Goal: Task Accomplishment & Management: Manage account settings

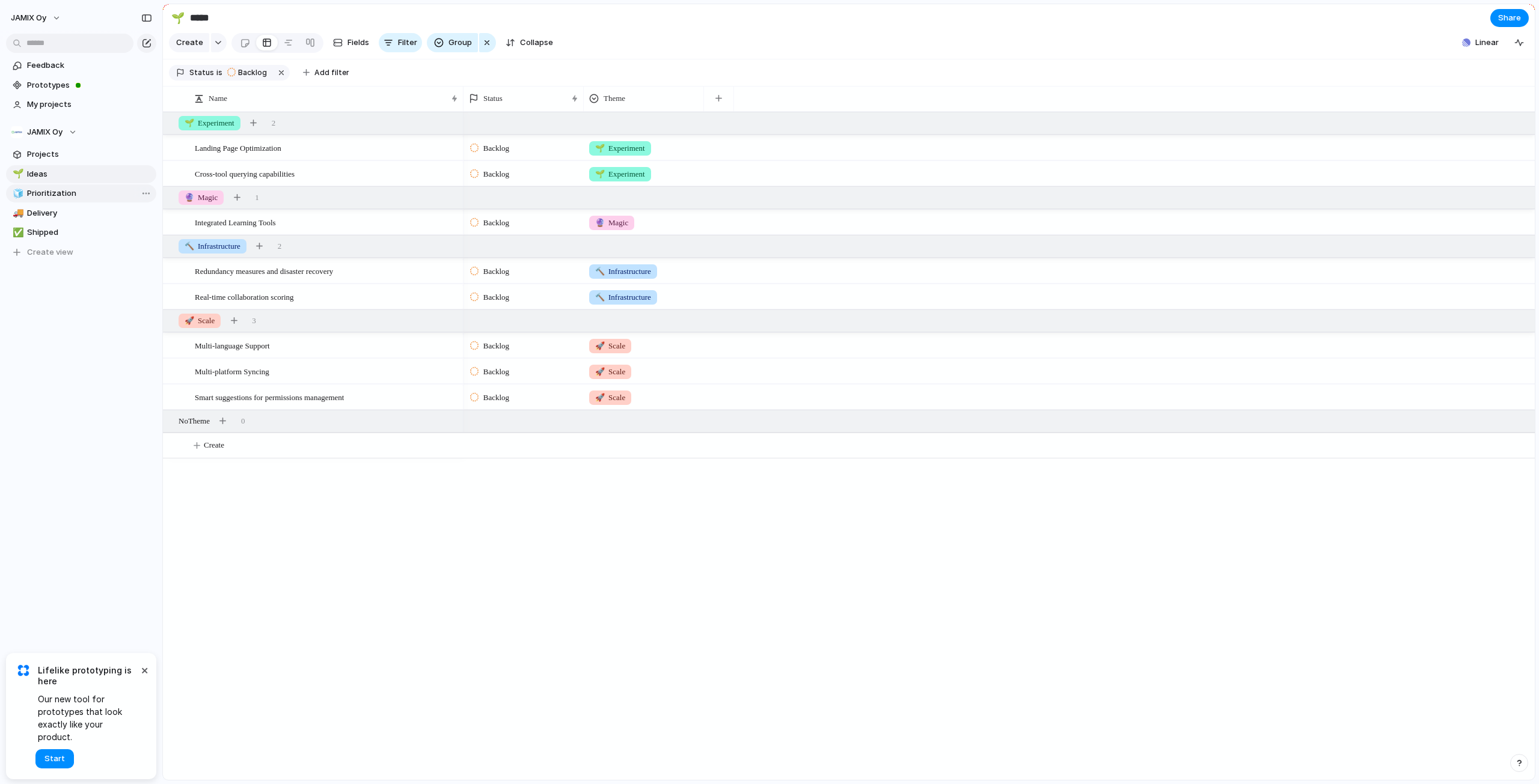
click at [53, 193] on span "Prioritization" at bounding box center [89, 193] width 125 height 12
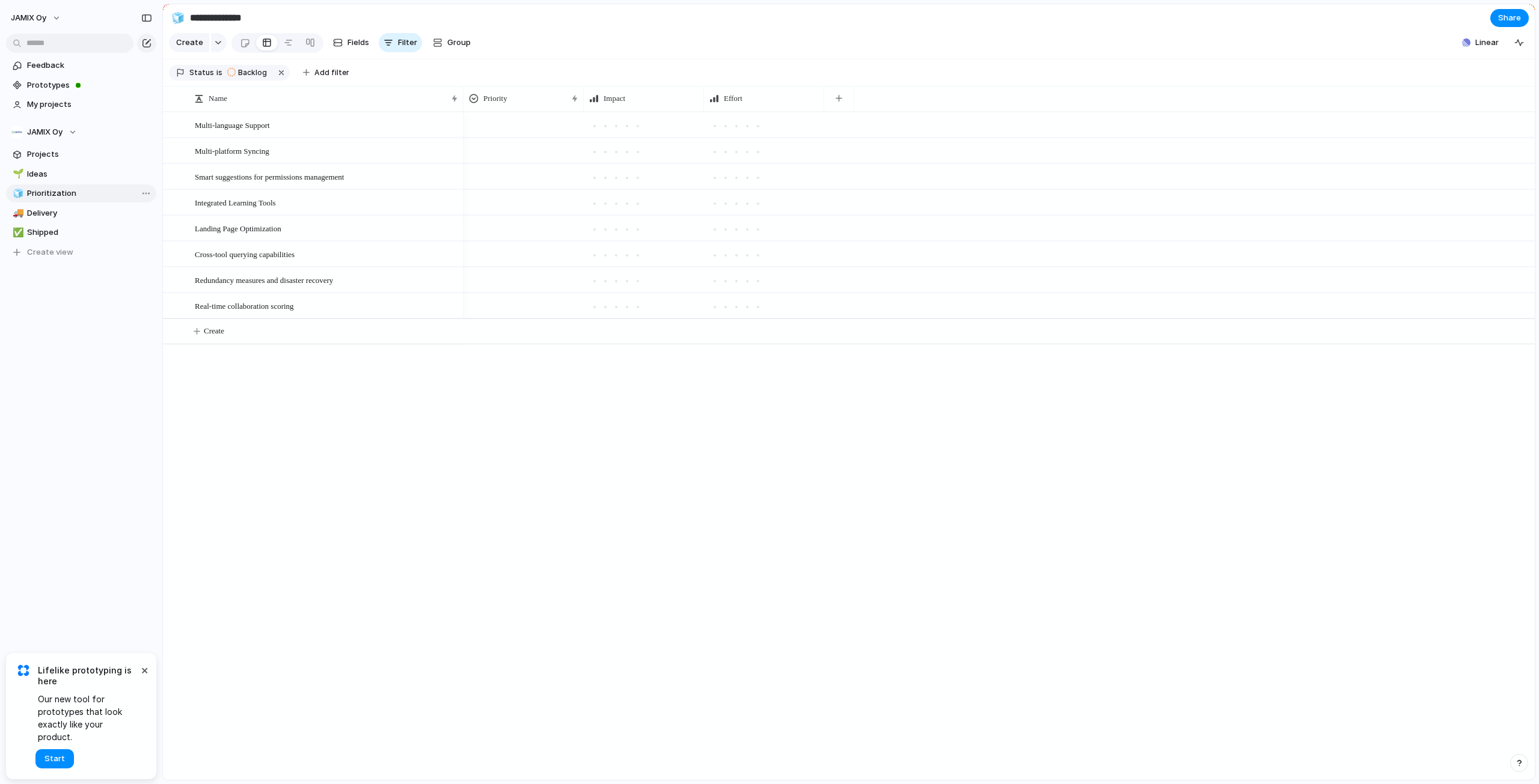
type input "**********"
click at [1489, 48] on span "Linear" at bounding box center [1487, 43] width 24 height 12
click at [1487, 50] on div "Projects 0 Initiatives 0 Add all Syncing will be complete in a few moments... S…" at bounding box center [770, 392] width 1539 height 784
click at [452, 133] on div at bounding box center [448, 126] width 20 height 16
click at [729, 131] on div at bounding box center [725, 126] width 11 height 11
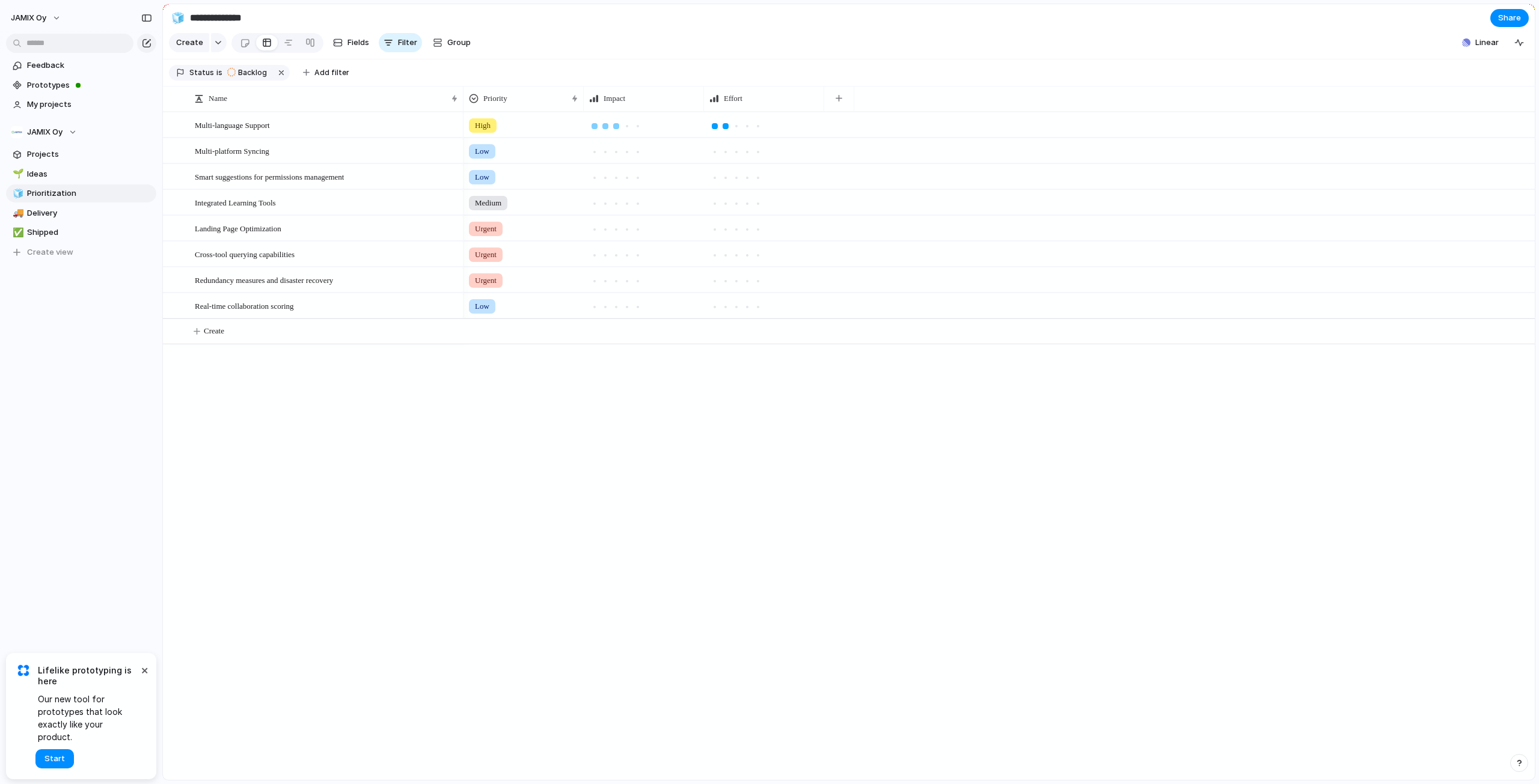
click at [613, 131] on div at bounding box center [616, 126] width 11 height 11
click at [845, 106] on button "button" at bounding box center [838, 99] width 25 height 22
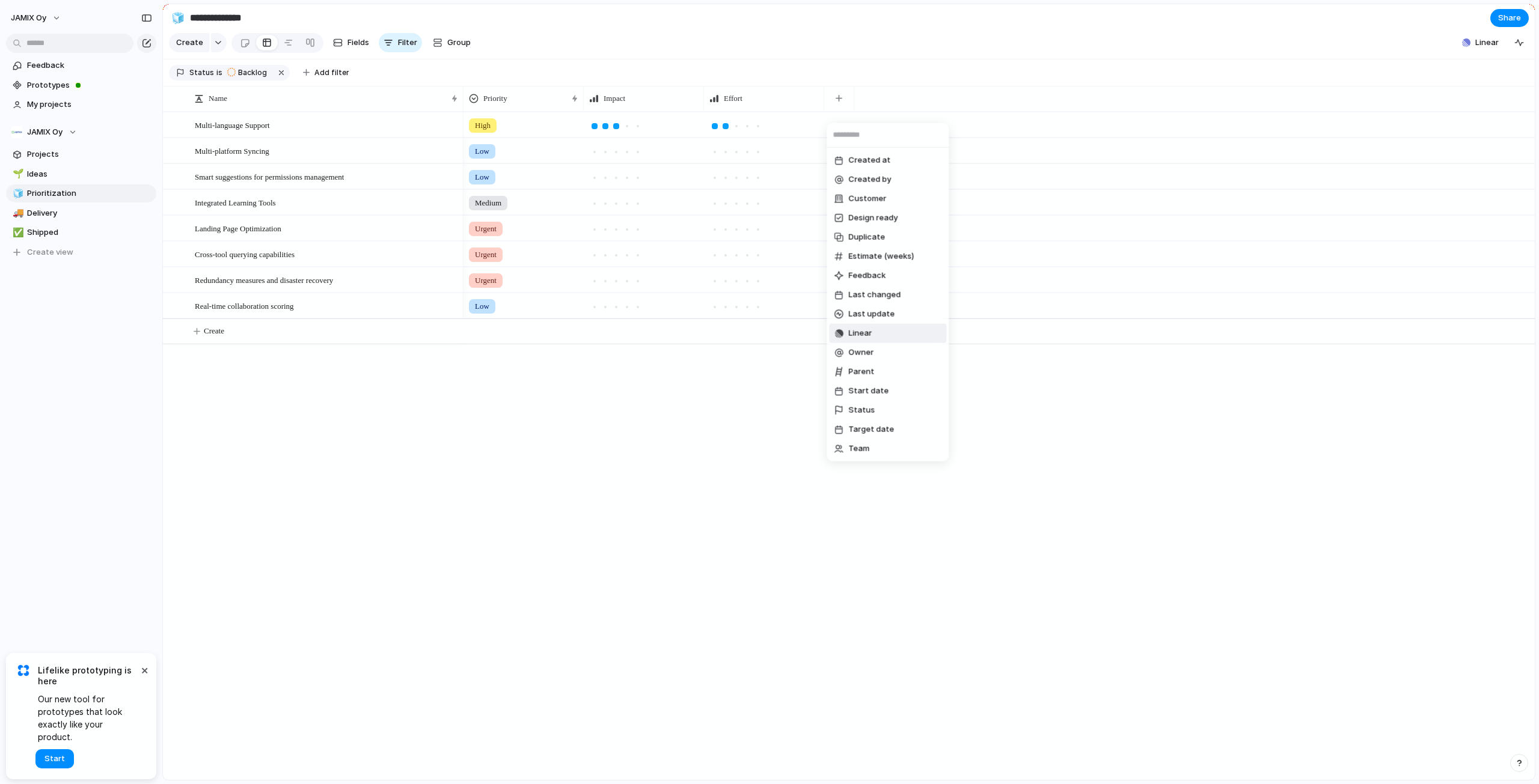
click at [870, 330] on span "Linear" at bounding box center [859, 333] width 24 height 12
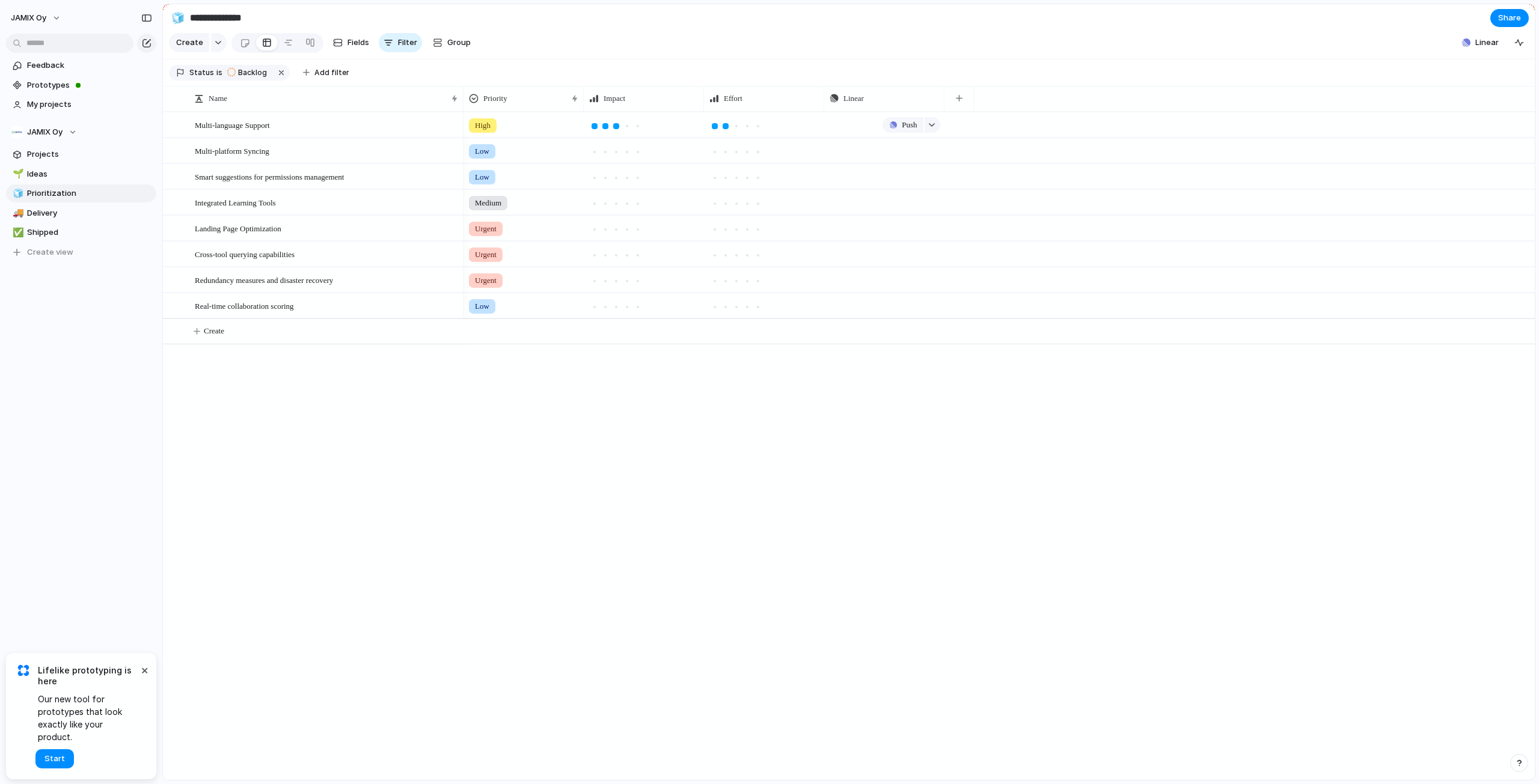
click at [879, 129] on div "Push" at bounding box center [884, 124] width 119 height 24
click at [909, 131] on span "Push" at bounding box center [909, 125] width 15 height 12
click at [894, 179] on span "Issue" at bounding box center [887, 181] width 20 height 12
click at [861, 184] on span "Jmxinc" at bounding box center [861, 187] width 26 height 12
click at [908, 131] on link "Open in Linear" at bounding box center [873, 125] width 87 height 16
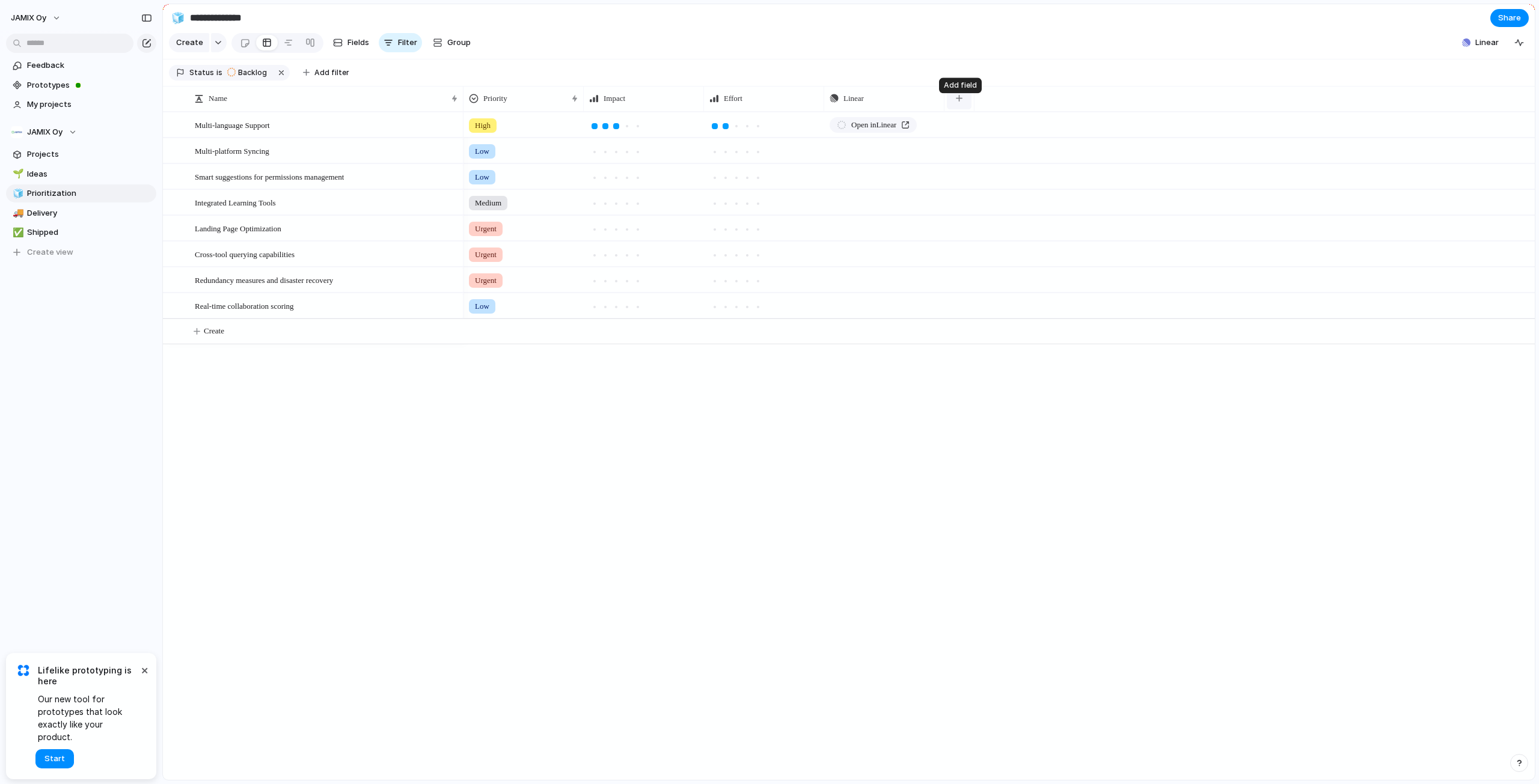
click at [960, 101] on div "button" at bounding box center [959, 98] width 6 height 6
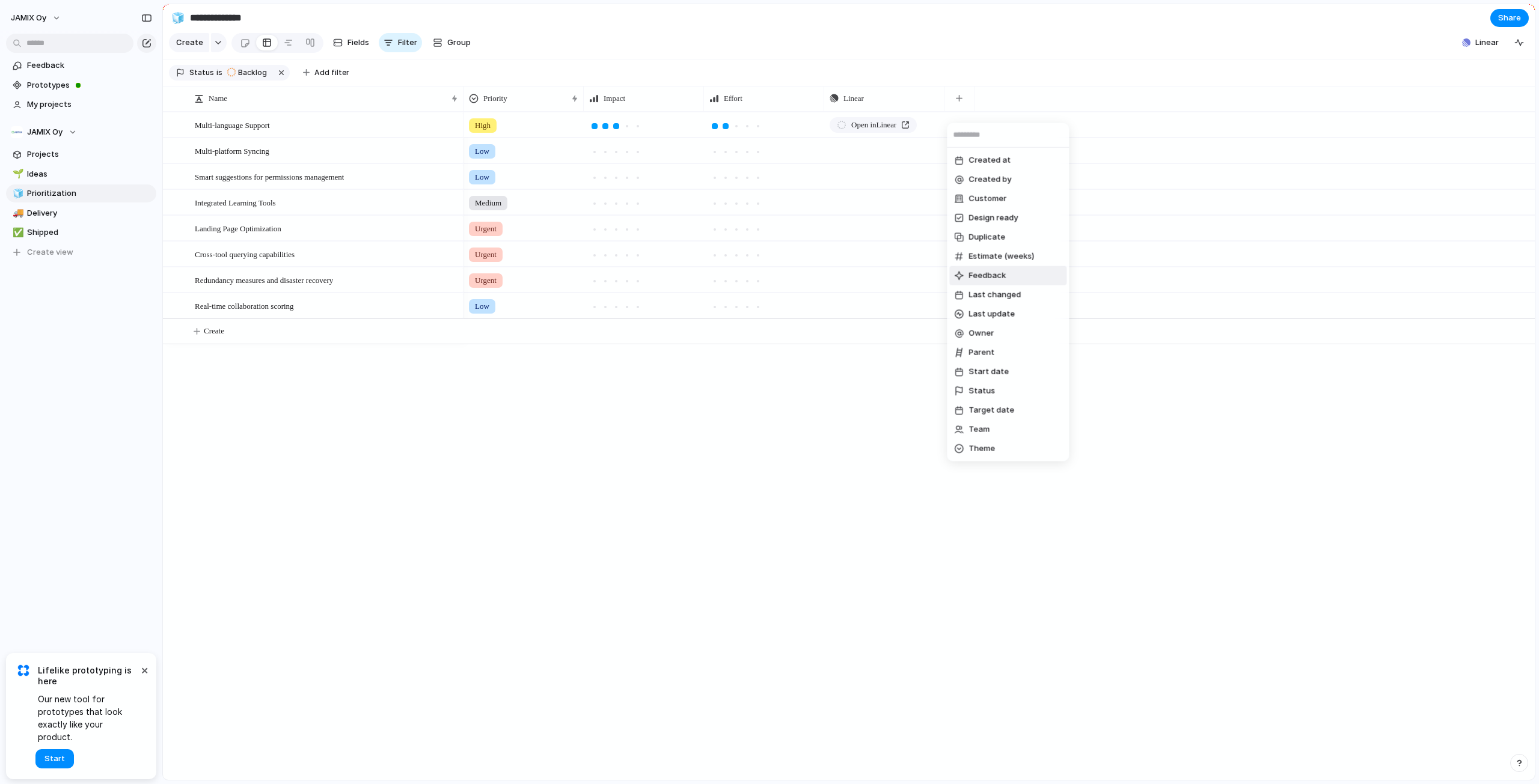
click at [979, 268] on li "Feedback" at bounding box center [1008, 276] width 117 height 19
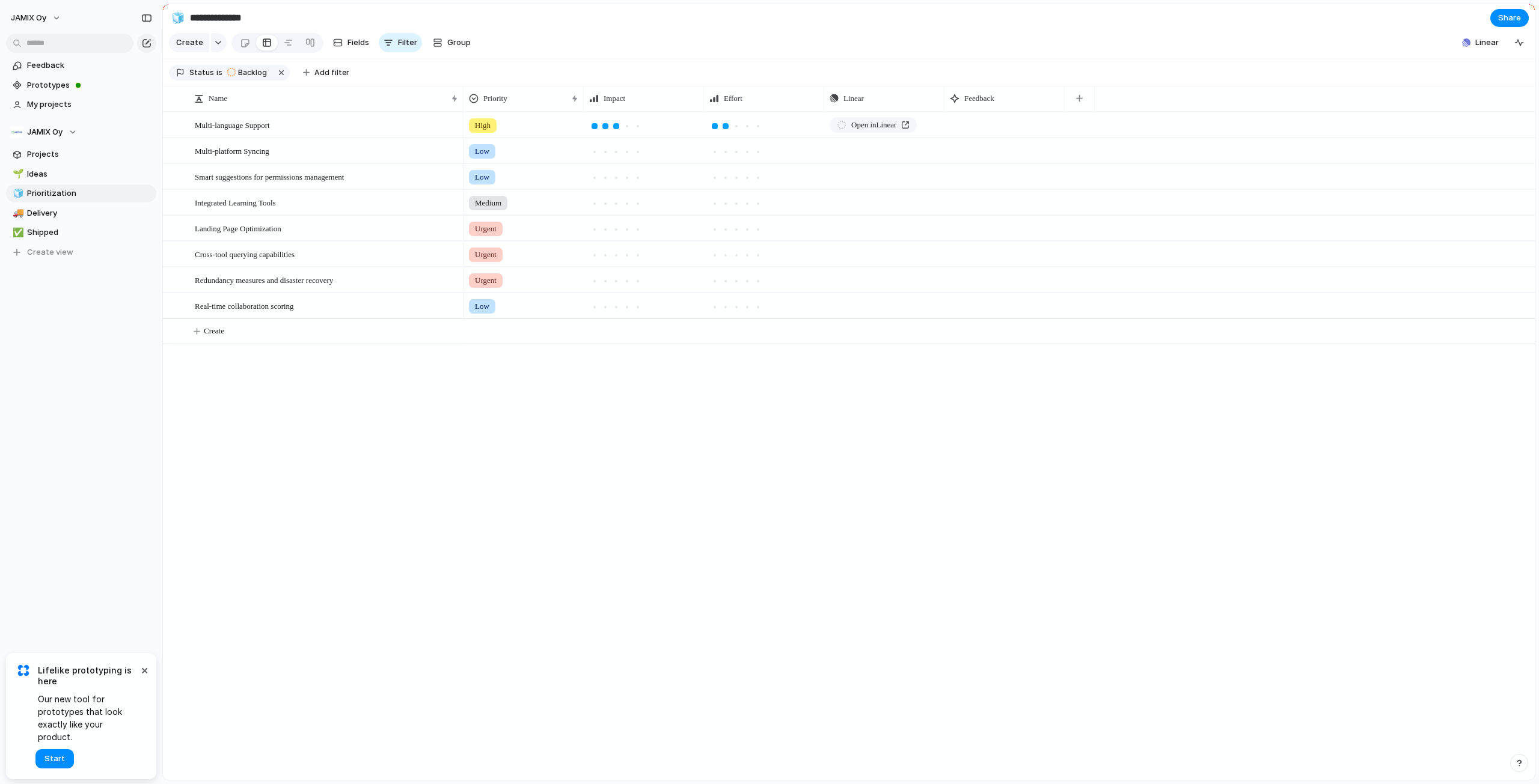
click at [980, 134] on div at bounding box center [1004, 124] width 120 height 25
click at [152, 678] on div "× Lifelike prototyping is here Our new tool for prototypes that look exactly li…" at bounding box center [81, 716] width 150 height 126
click at [144, 678] on button "×" at bounding box center [144, 670] width 15 height 15
click at [42, 86] on span "Prototypes" at bounding box center [89, 85] width 125 height 12
click at [54, 69] on span "Feedback" at bounding box center [89, 65] width 125 height 12
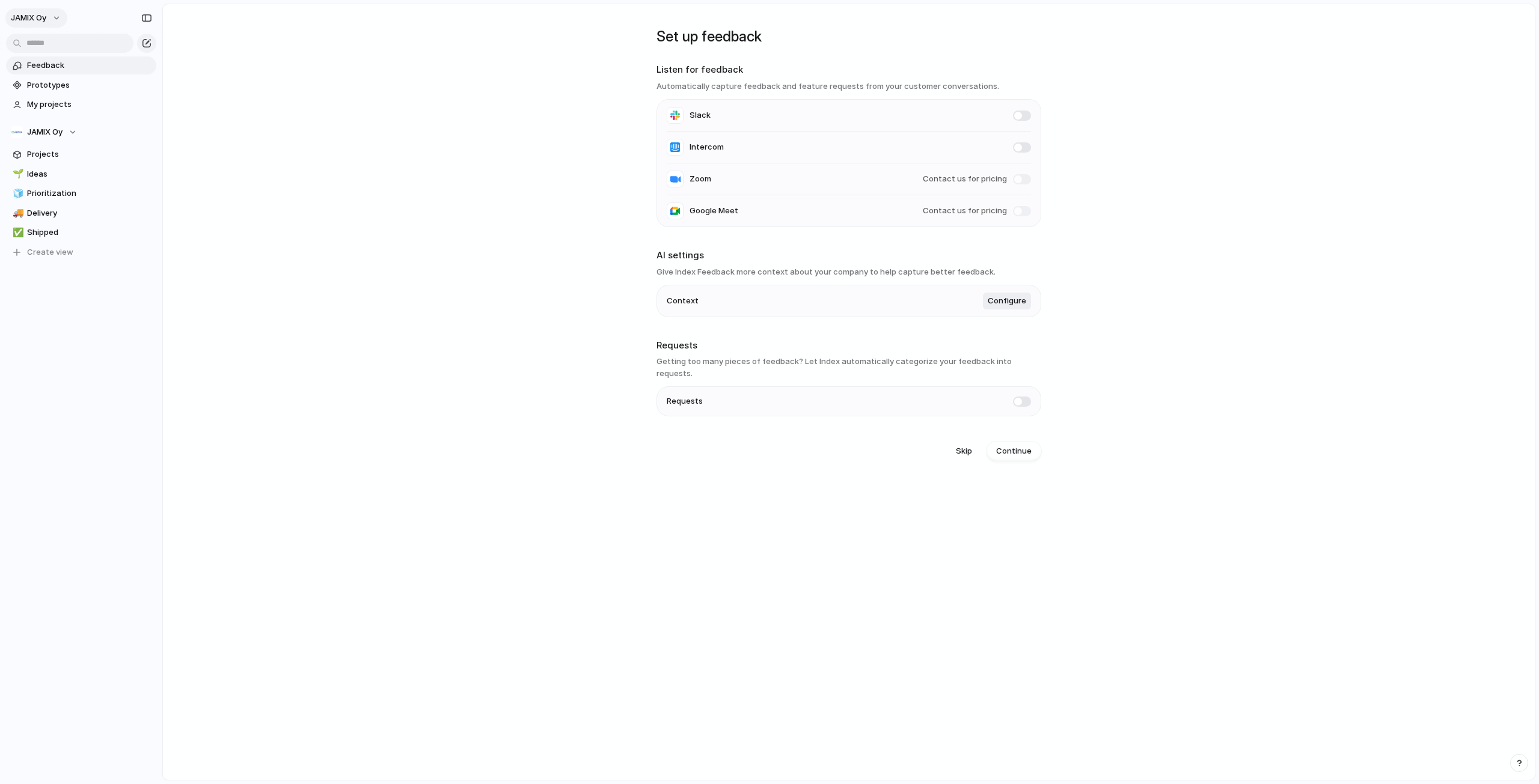
click at [42, 17] on span "JAMIX Oy" at bounding box center [29, 18] width 36 height 12
click at [136, 122] on li "Dark" at bounding box center [146, 121] width 71 height 19
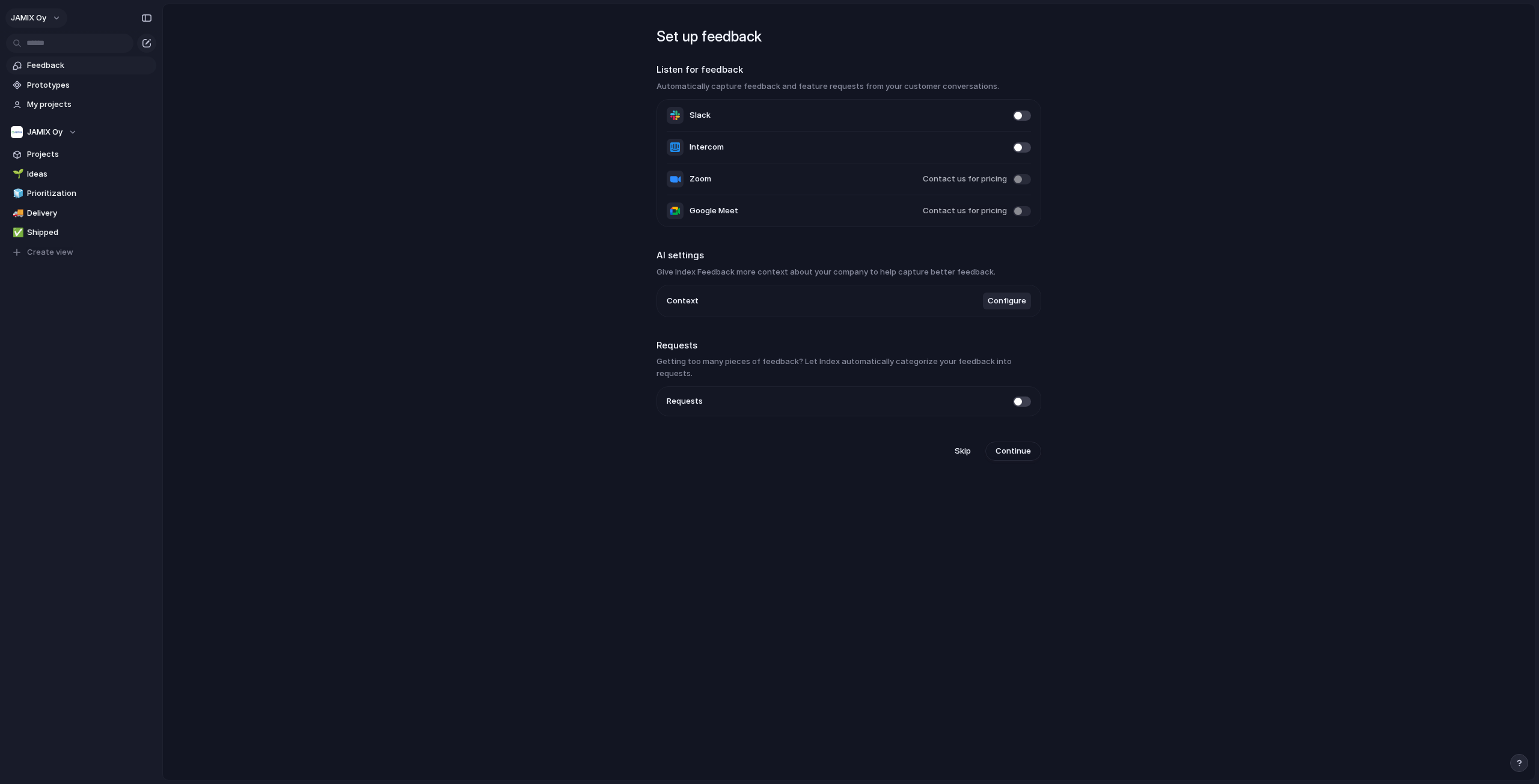
click at [52, 22] on button "JAMIX Oy" at bounding box center [36, 18] width 62 height 19
click at [52, 44] on span "Settings" at bounding box center [44, 45] width 33 height 12
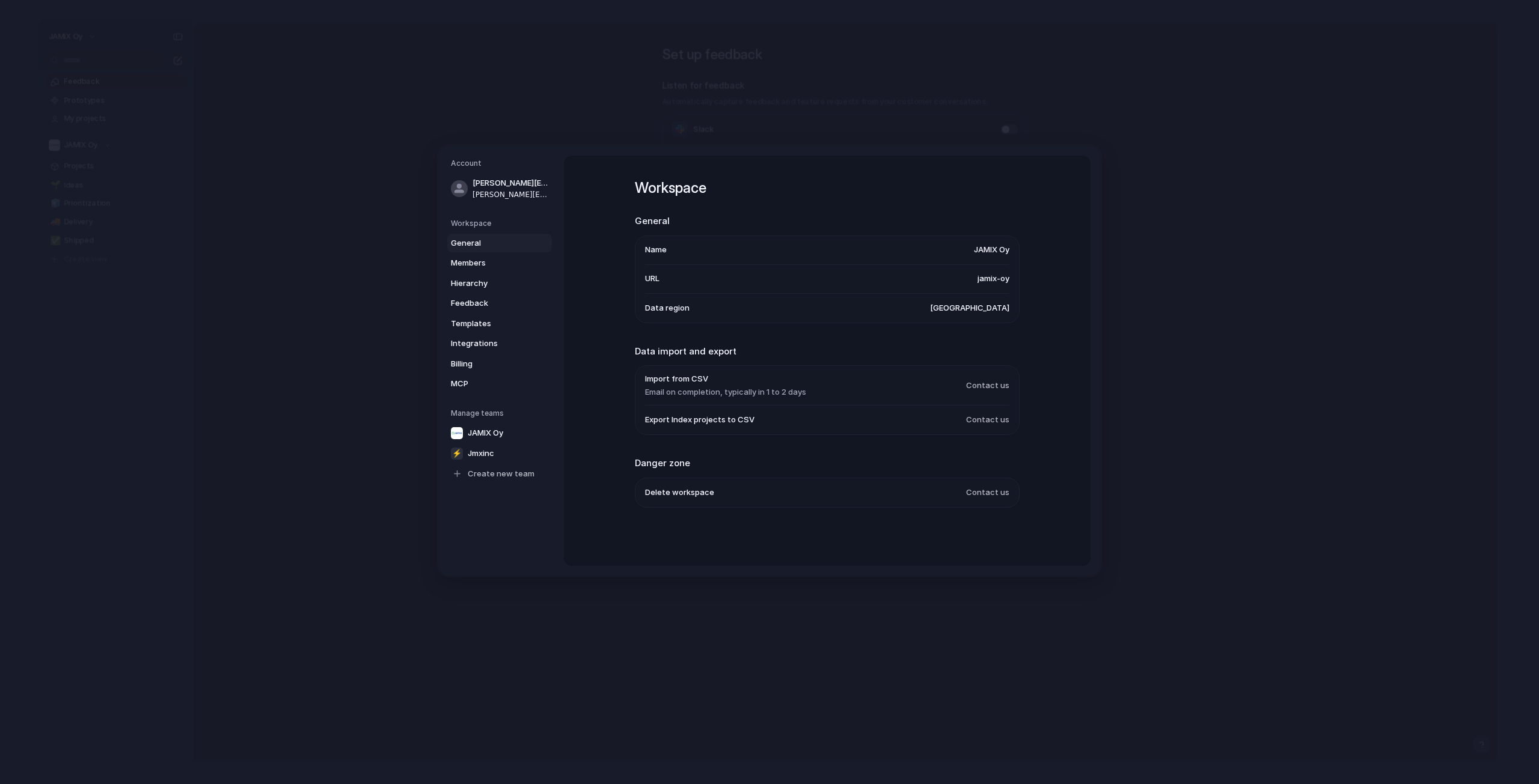
click at [992, 264] on li "Name JAMIX Oy" at bounding box center [827, 250] width 364 height 29
click at [997, 253] on span "JAMIX Oy" at bounding box center [991, 250] width 36 height 12
click at [1000, 249] on span "JAMIX Oy" at bounding box center [991, 250] width 36 height 12
click at [466, 272] on link "Members" at bounding box center [499, 263] width 105 height 19
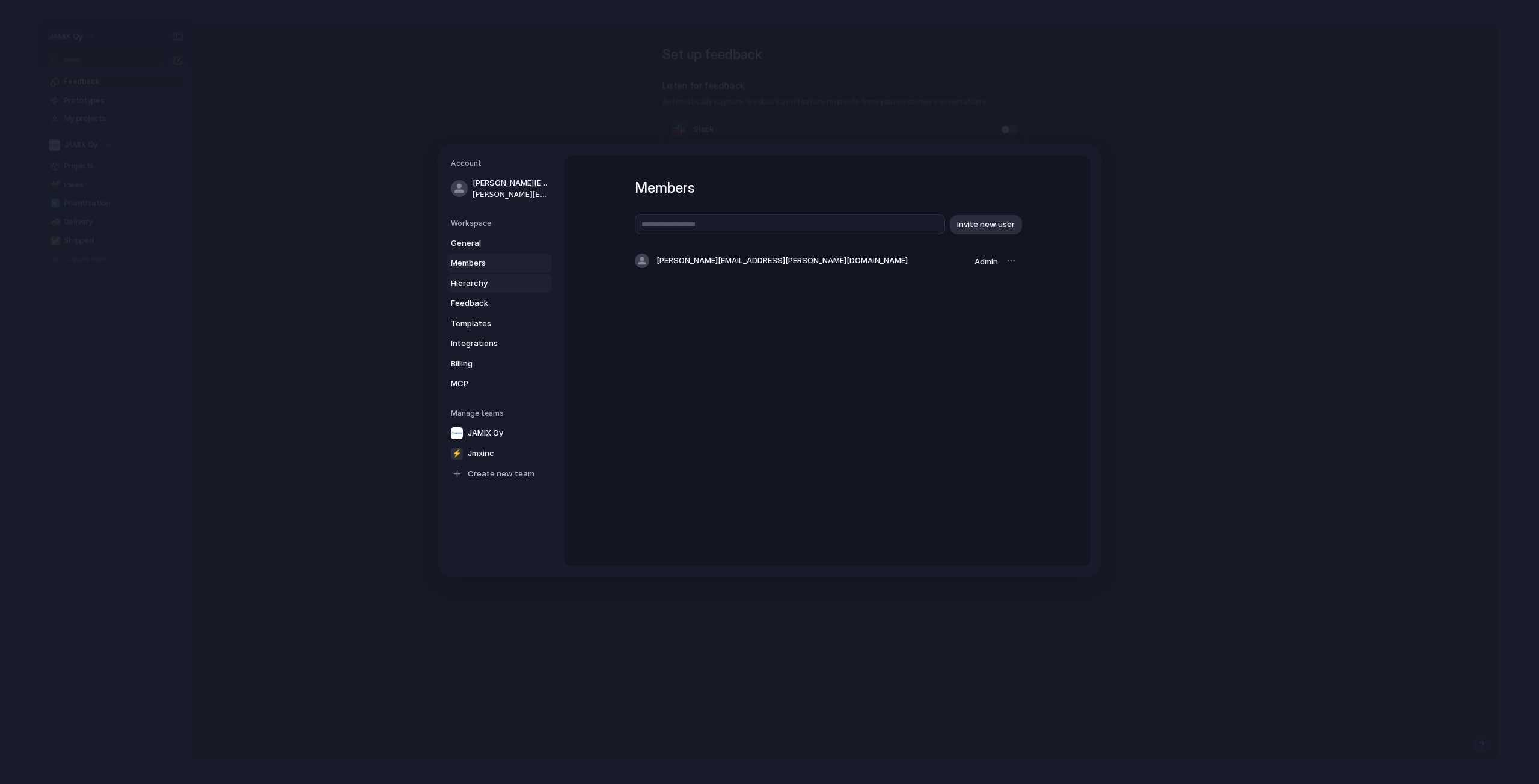
click at [472, 283] on span "Hierarchy" at bounding box center [489, 283] width 77 height 12
click at [476, 312] on link "Feedback" at bounding box center [499, 303] width 105 height 19
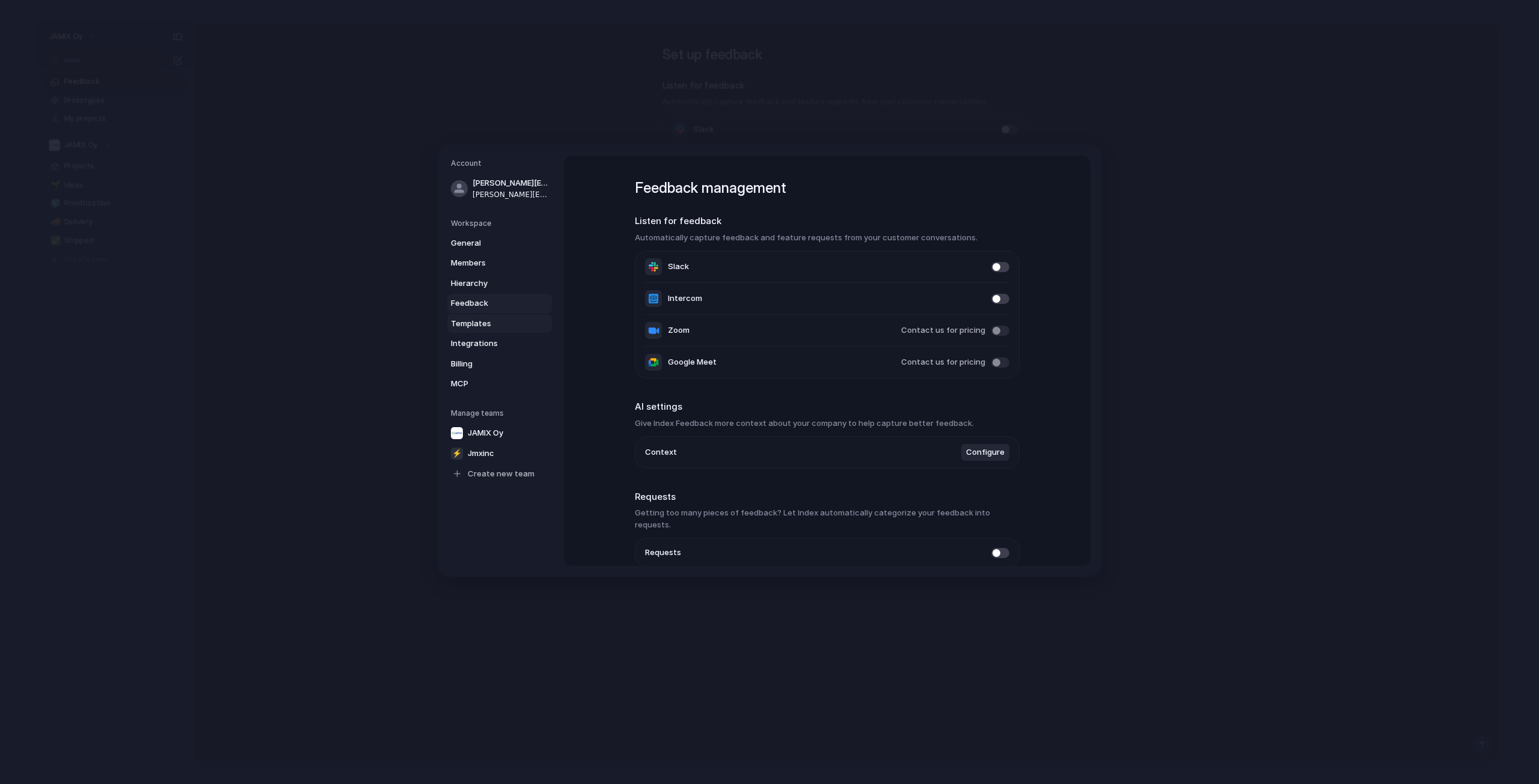
click at [475, 329] on span "Templates" at bounding box center [489, 323] width 77 height 12
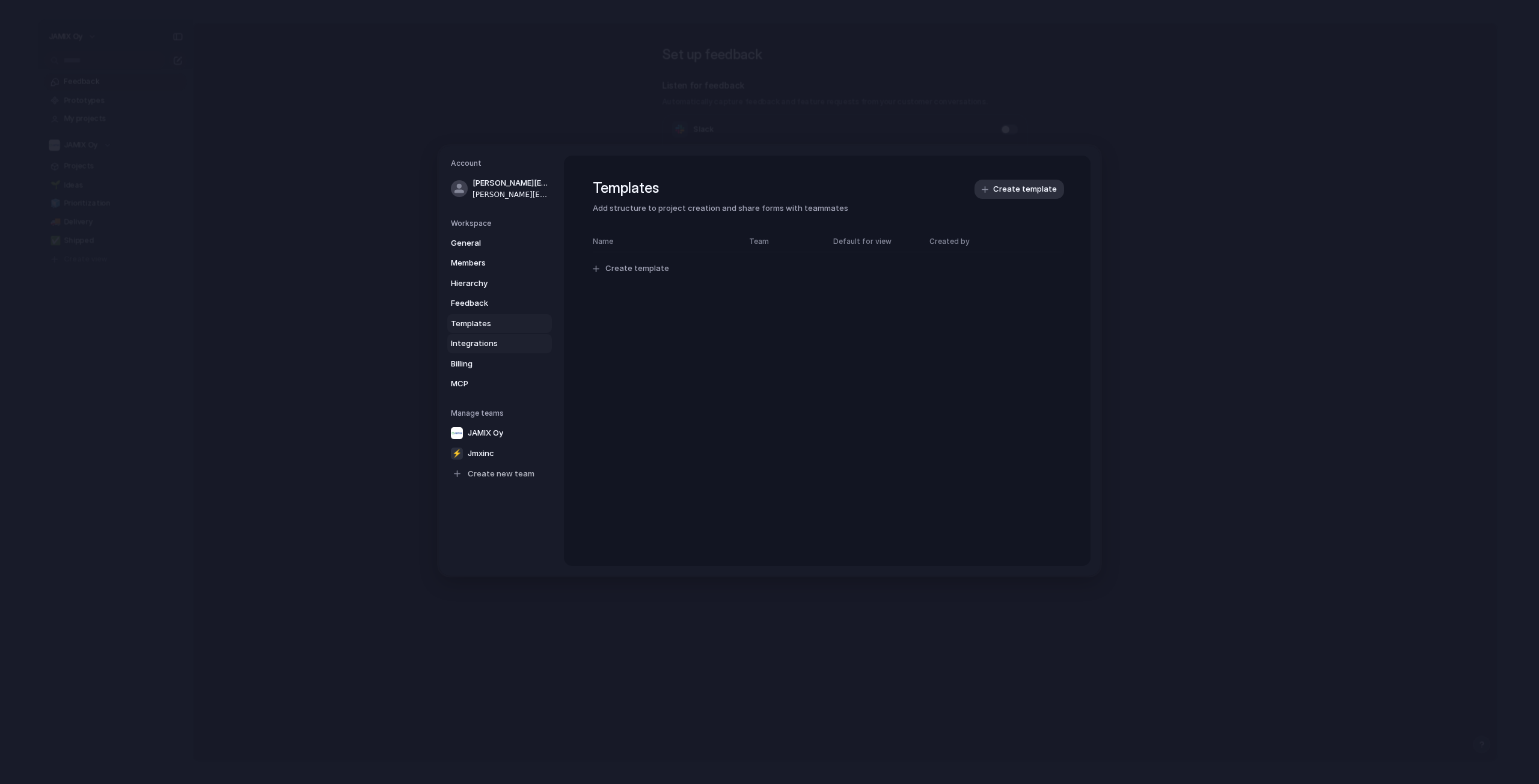
click at [478, 344] on span "Integrations" at bounding box center [489, 344] width 77 height 12
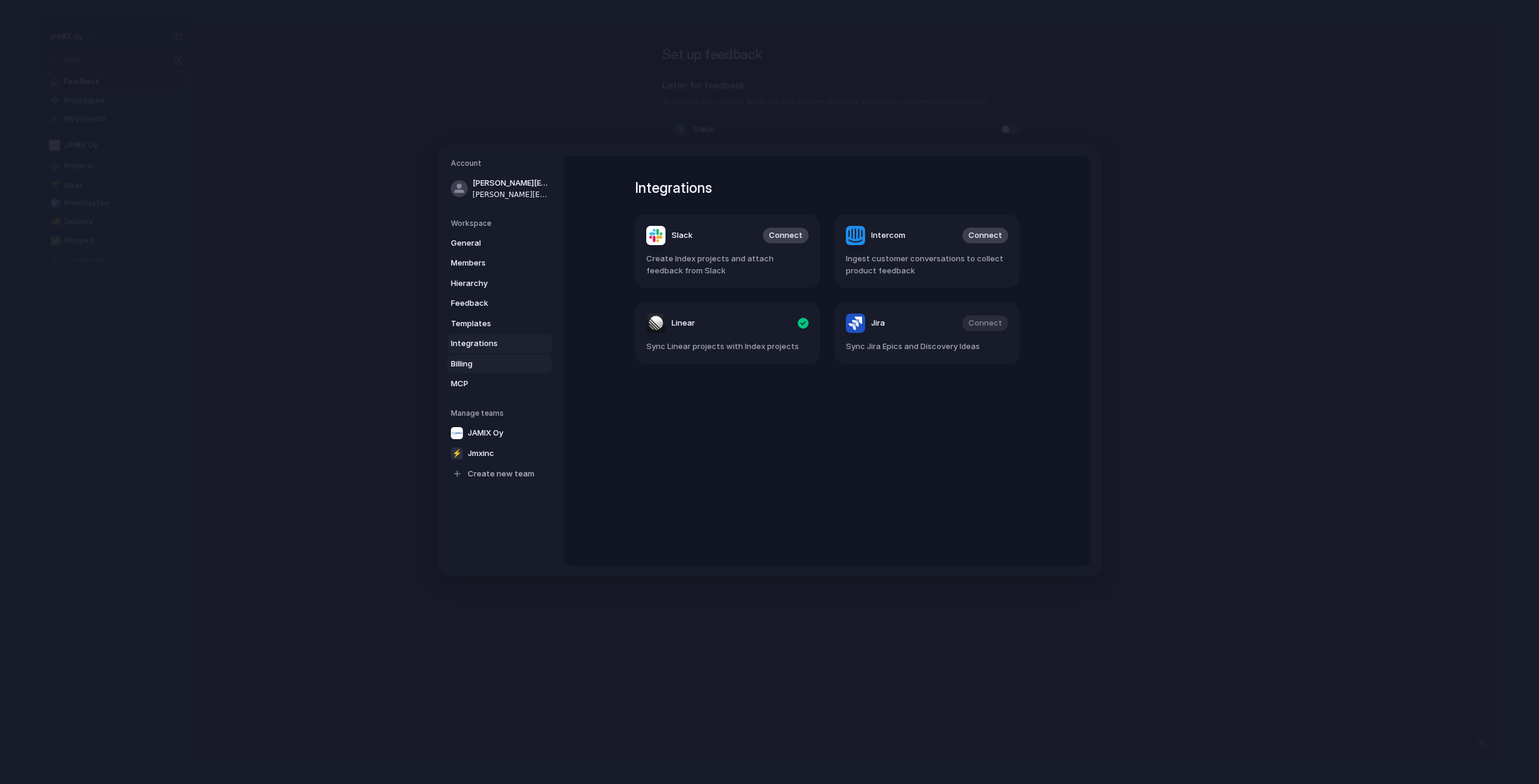
click at [463, 360] on span "Billing" at bounding box center [489, 363] width 77 height 12
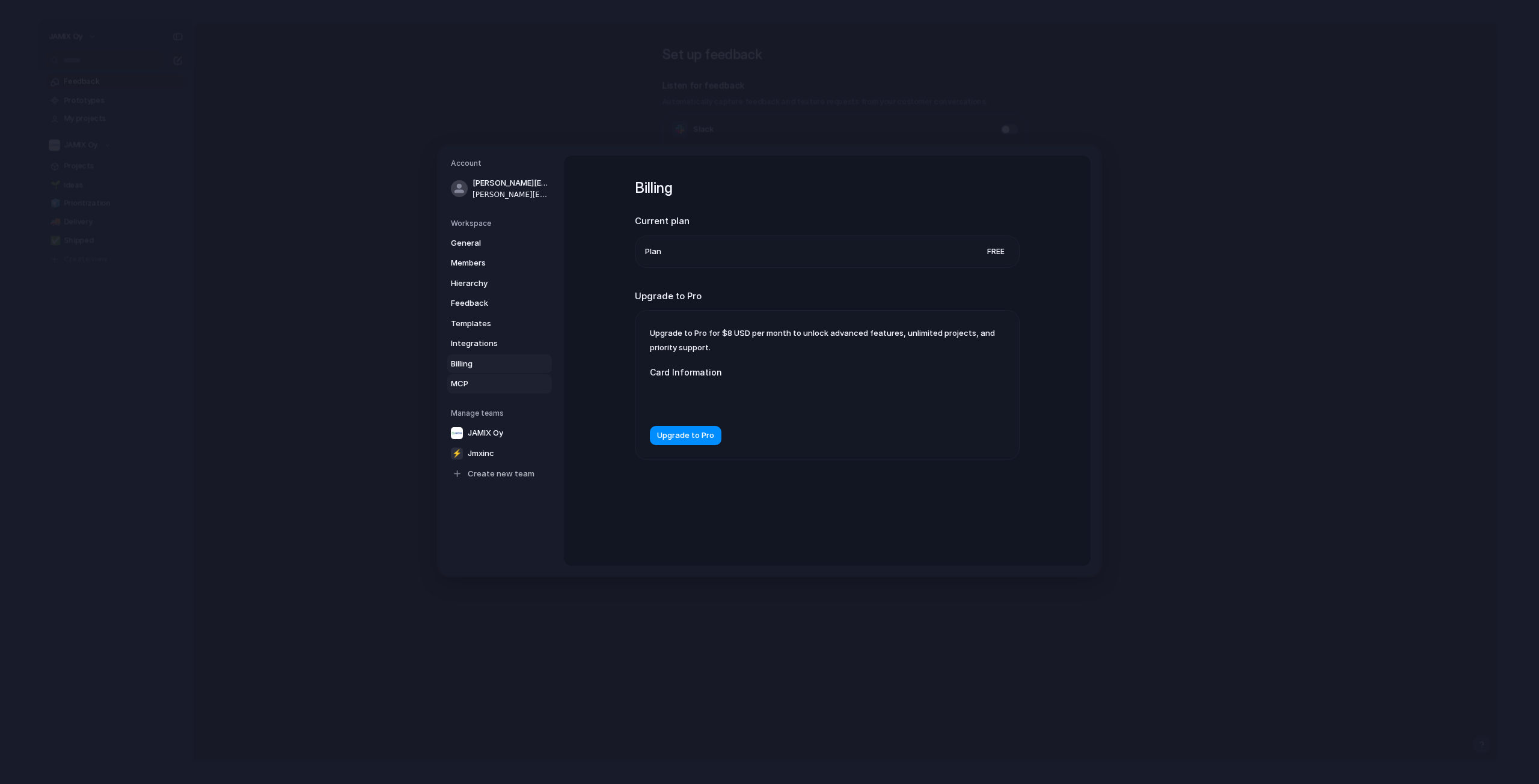
click at [472, 386] on span "MCP" at bounding box center [489, 384] width 77 height 12
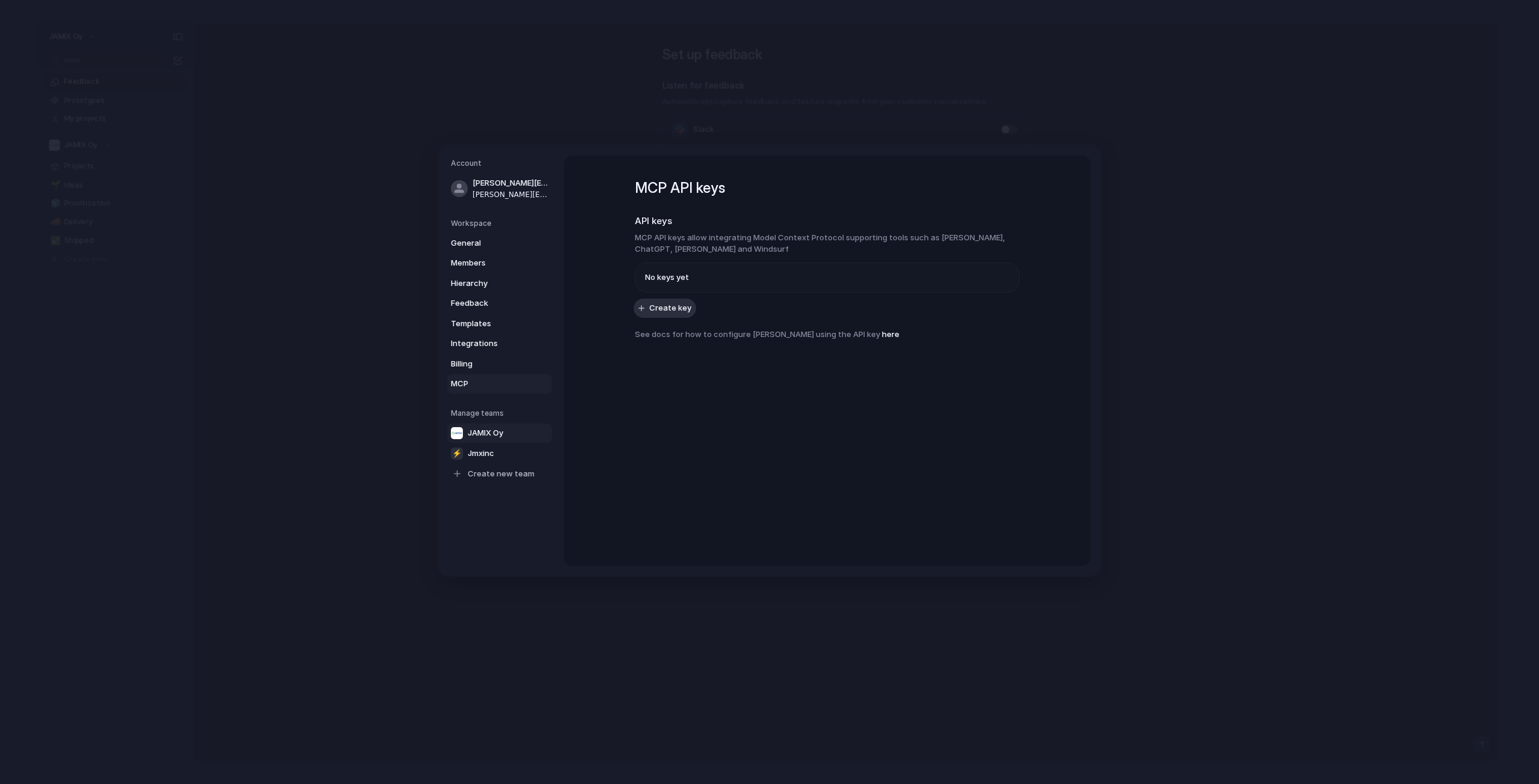
click at [479, 428] on span "JAMIX Oy" at bounding box center [486, 433] width 36 height 12
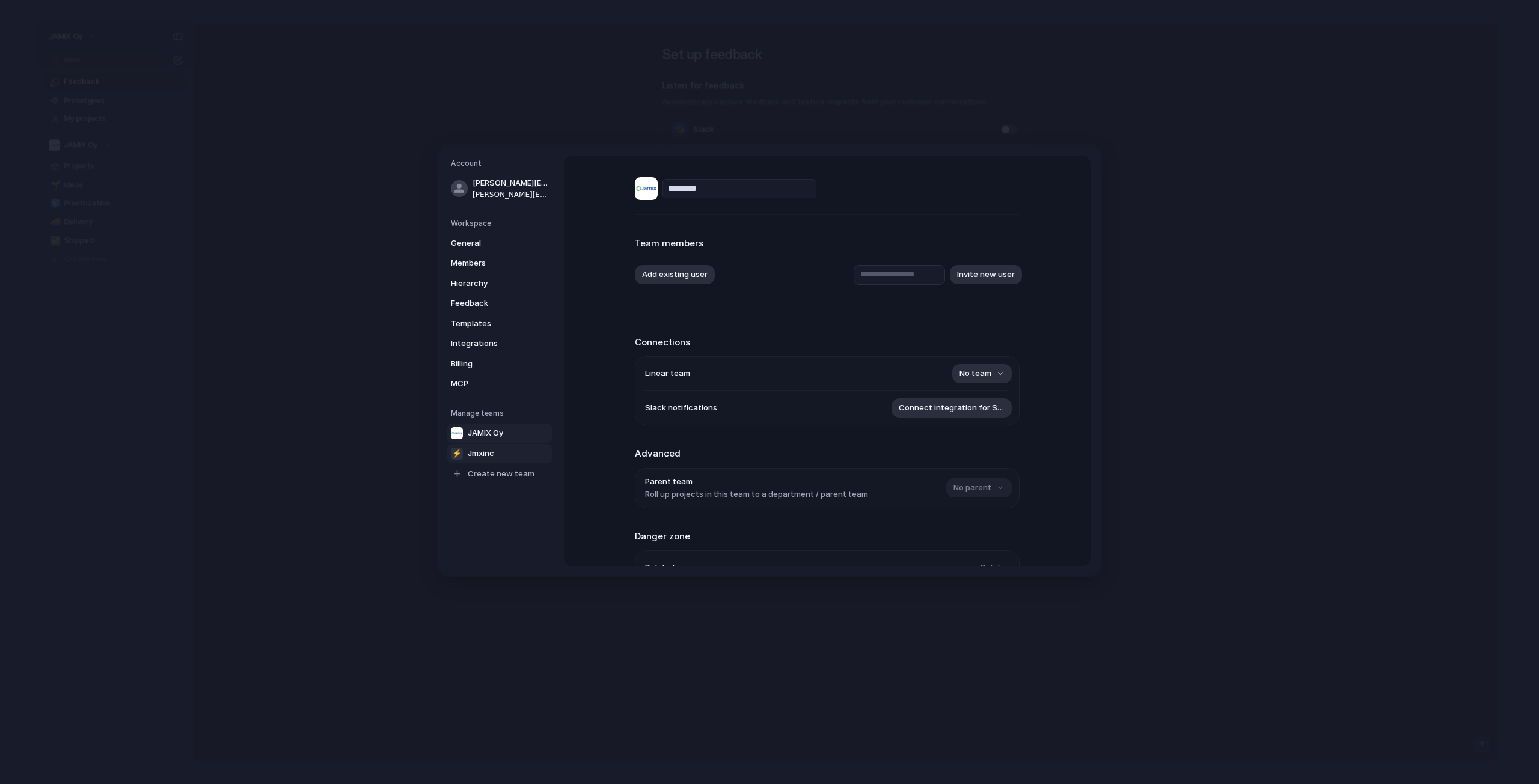
click at [488, 447] on link "⚡ Jmxinc" at bounding box center [499, 453] width 105 height 19
click at [489, 427] on span "JAMIX Oy" at bounding box center [486, 433] width 36 height 12
type input "********"
click at [481, 247] on span "General" at bounding box center [489, 242] width 77 height 12
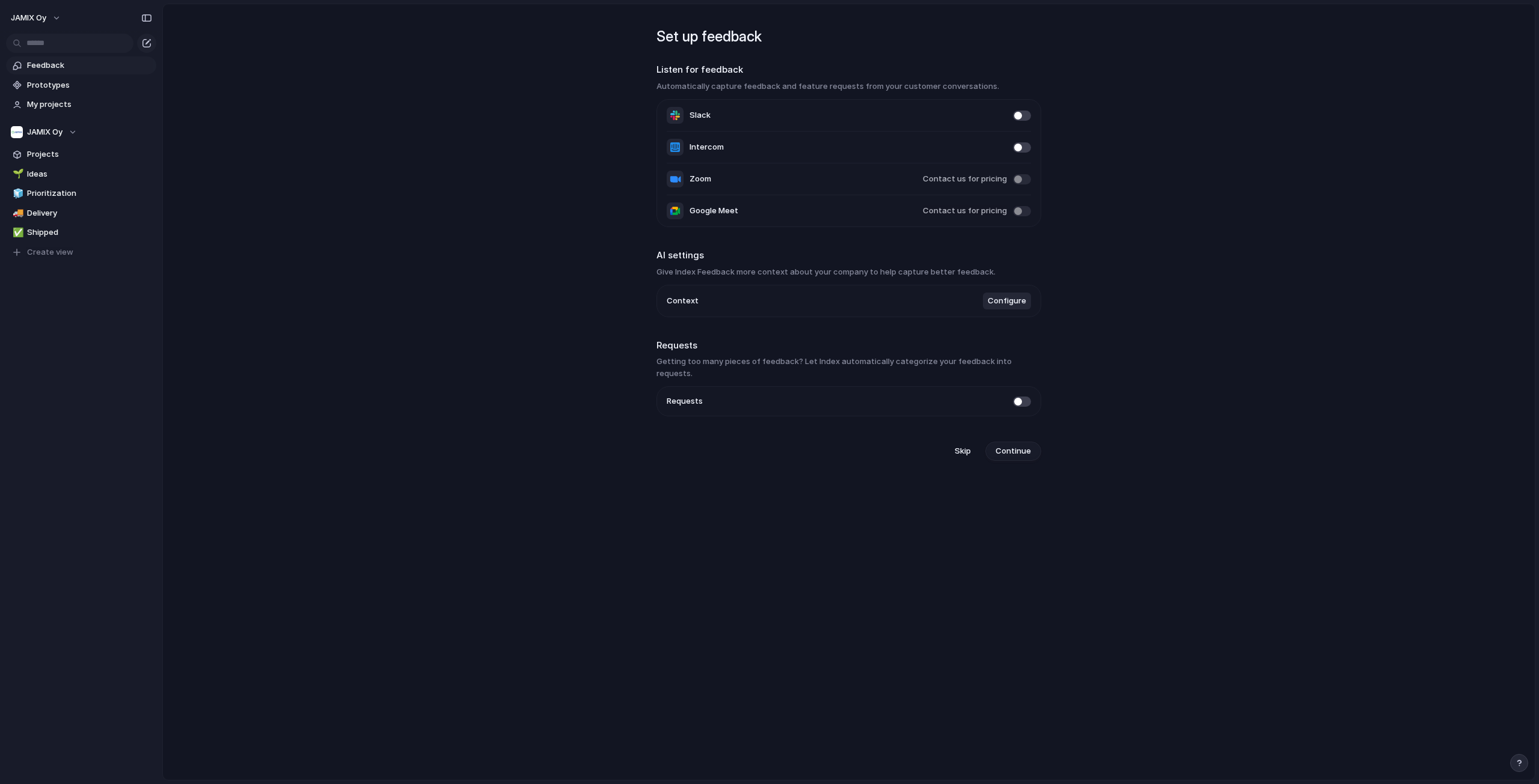
click at [1003, 446] on span "Continue" at bounding box center [1013, 451] width 36 height 12
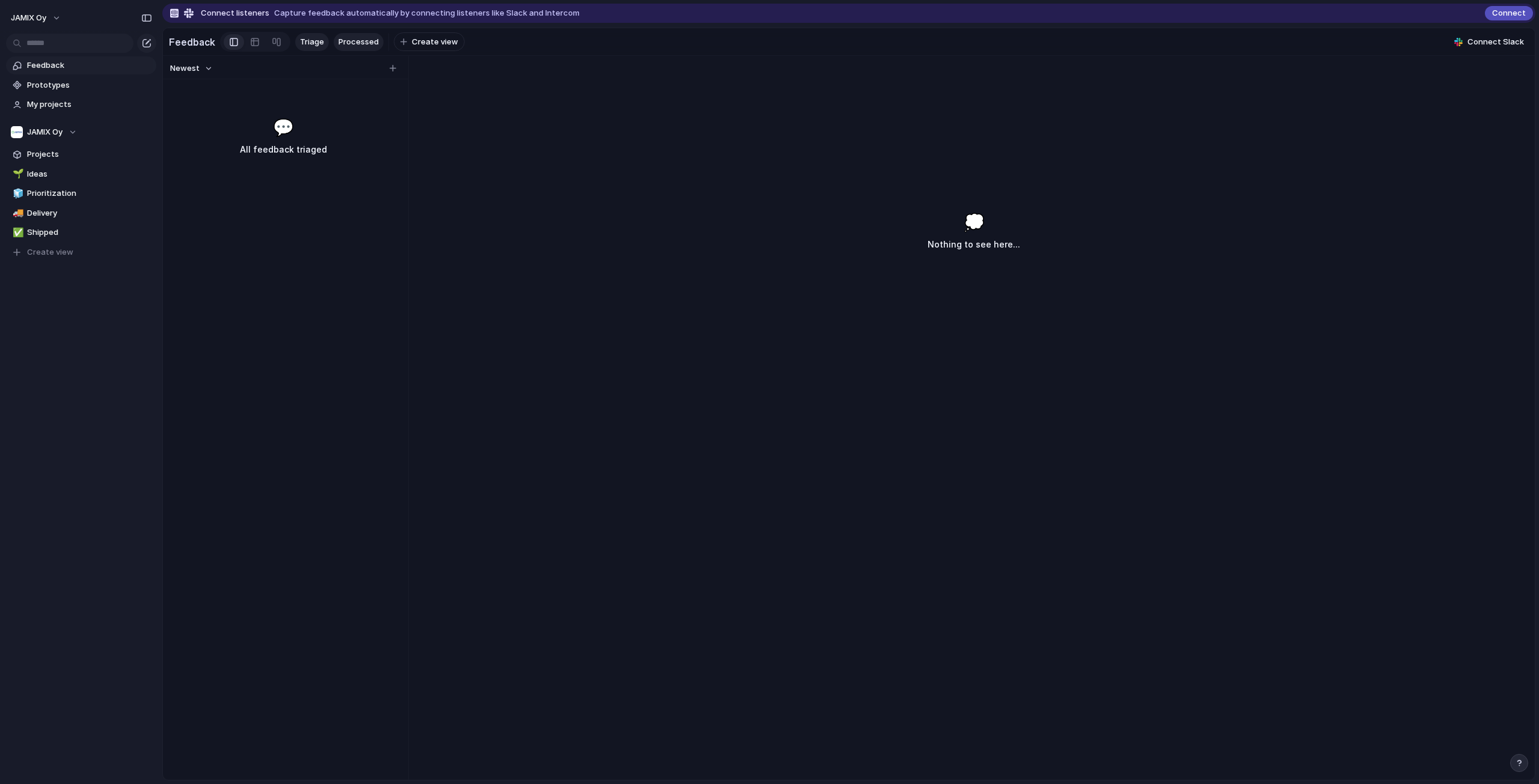
click at [349, 41] on span "Processed" at bounding box center [358, 42] width 40 height 12
click at [300, 37] on span "Triage" at bounding box center [312, 42] width 24 height 12
click at [430, 40] on span "Create view" at bounding box center [435, 42] width 47 height 12
click at [478, 117] on div "Newest 💬 All feedback triaged 💭 Nothing to see here..." at bounding box center [849, 418] width 1372 height 724
click at [914, 224] on div "💭 Nothing to see here..." at bounding box center [974, 478] width 1121 height 604
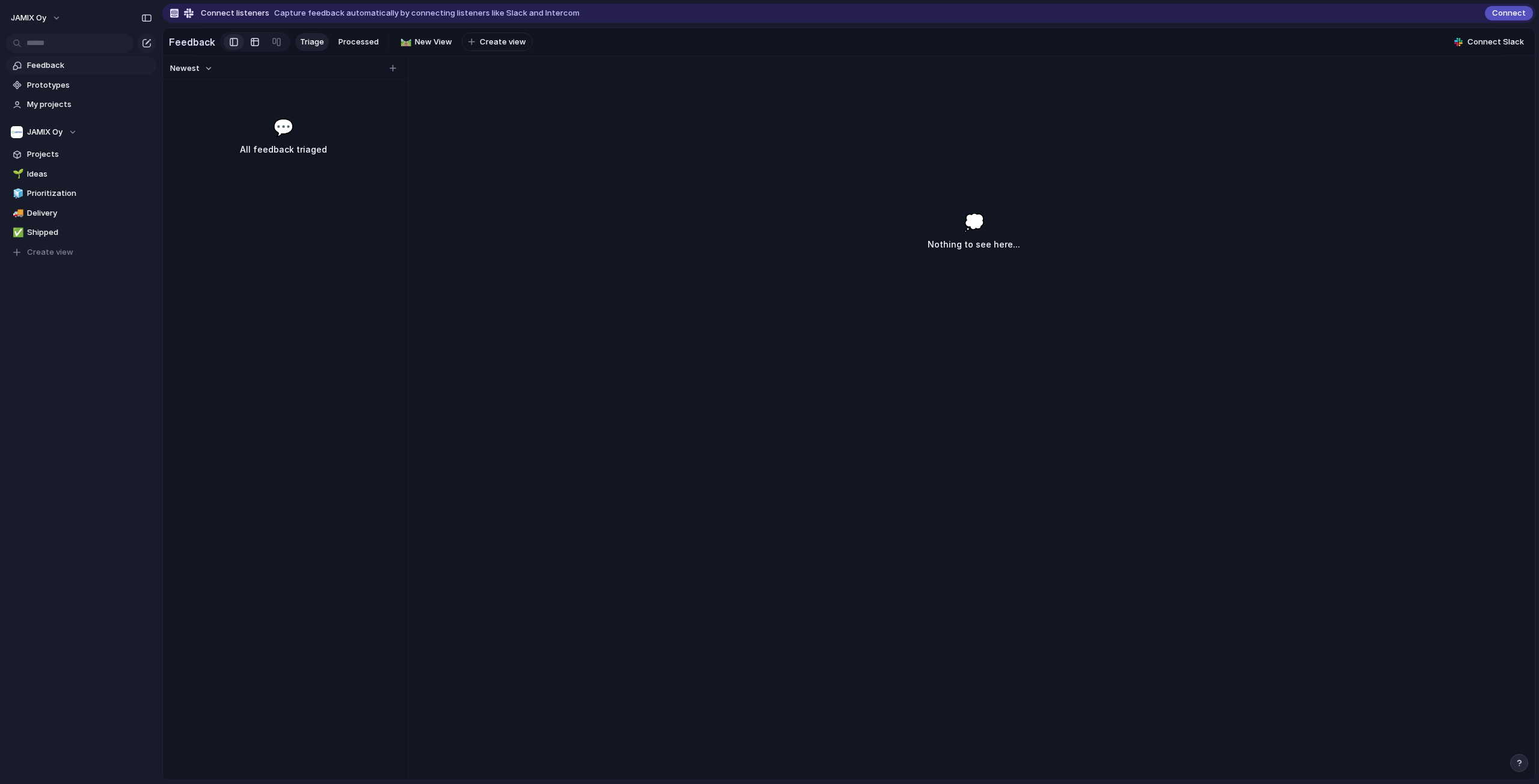
click at [254, 40] on div at bounding box center [254, 42] width 10 height 19
click at [233, 39] on div at bounding box center [233, 42] width 8 height 18
click at [272, 38] on div at bounding box center [276, 42] width 10 height 19
click at [250, 40] on div at bounding box center [254, 42] width 10 height 19
click at [230, 43] on div at bounding box center [233, 42] width 8 height 18
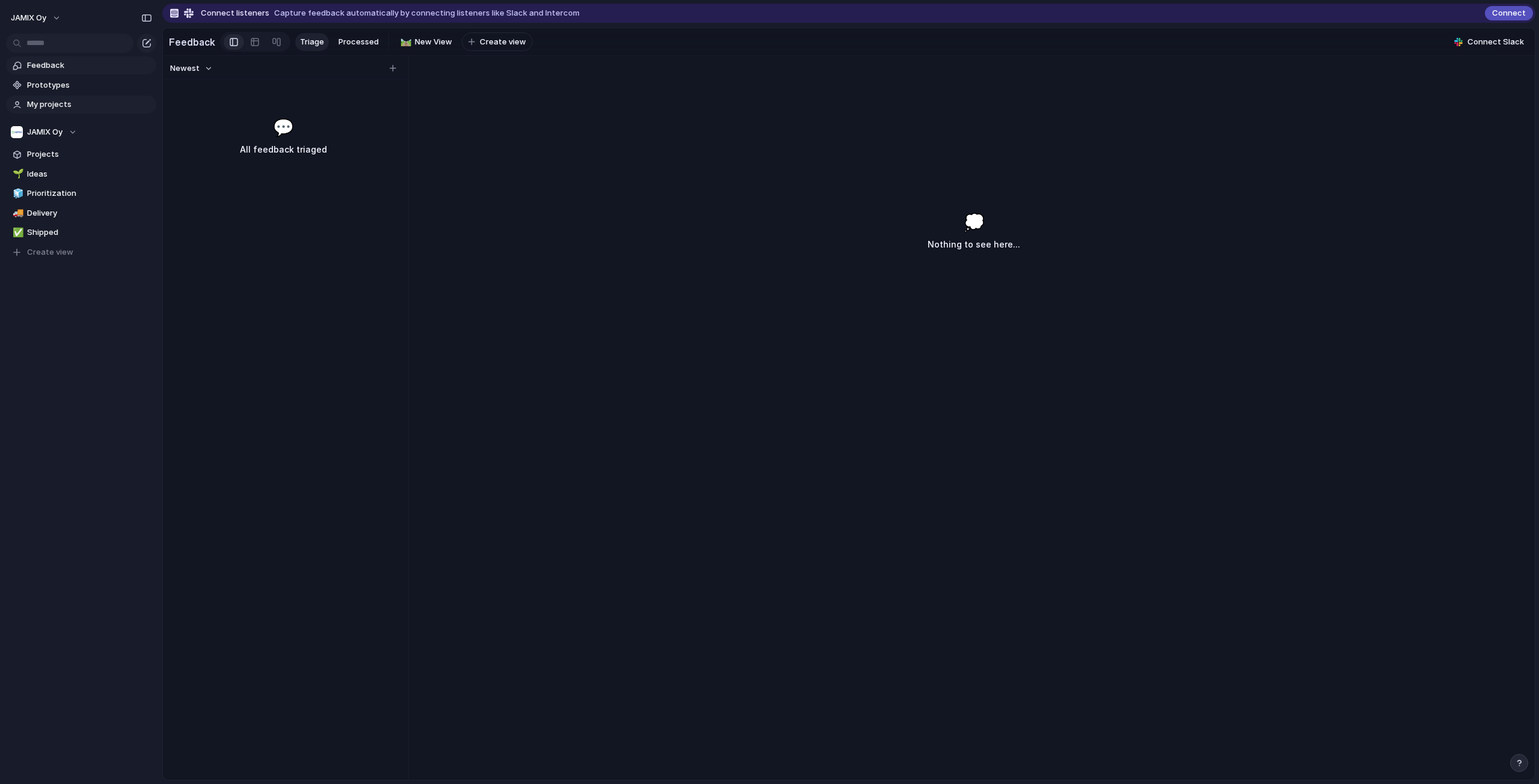
click at [45, 105] on span "My projects" at bounding box center [89, 105] width 125 height 12
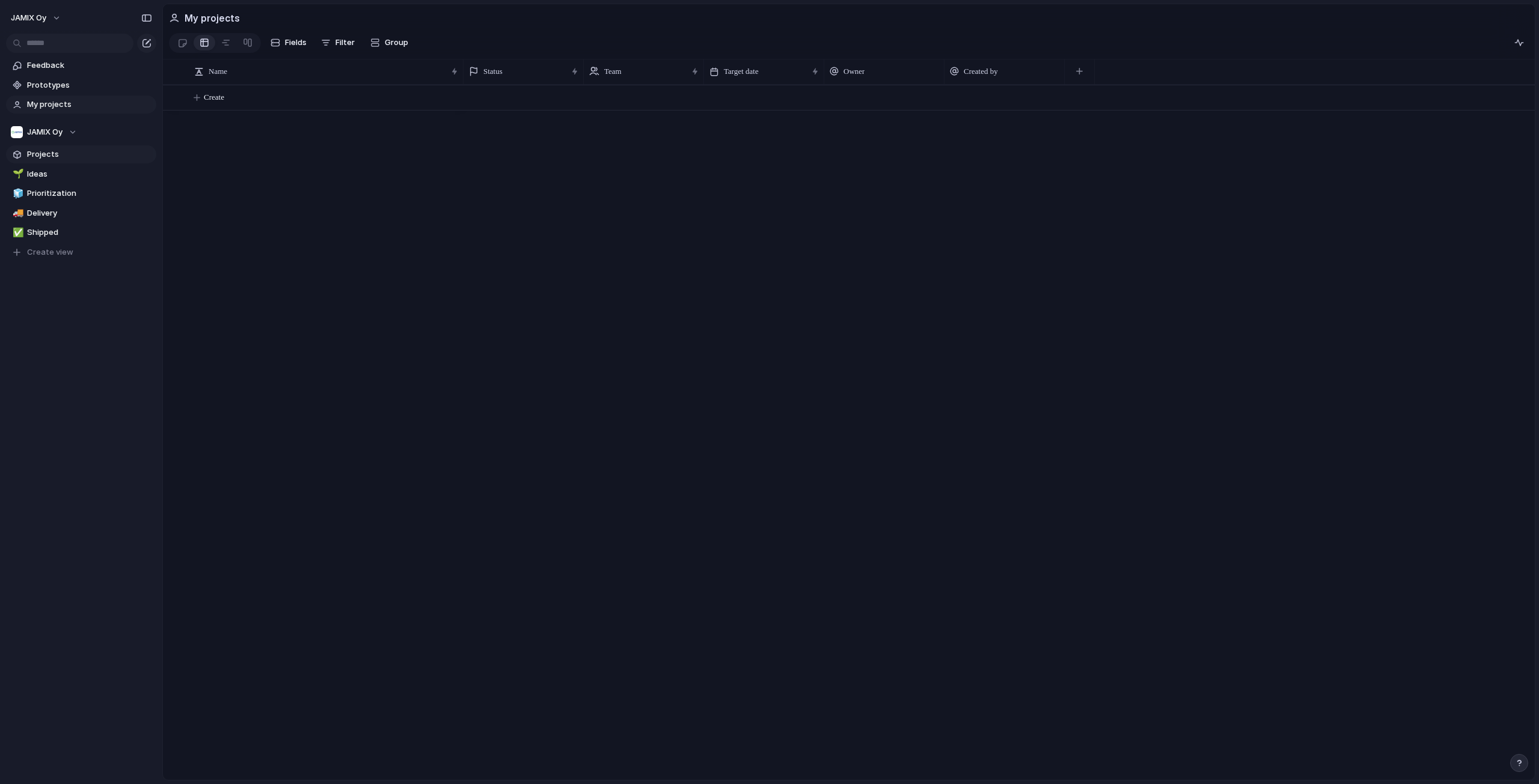
click at [36, 154] on span "Projects" at bounding box center [89, 154] width 125 height 12
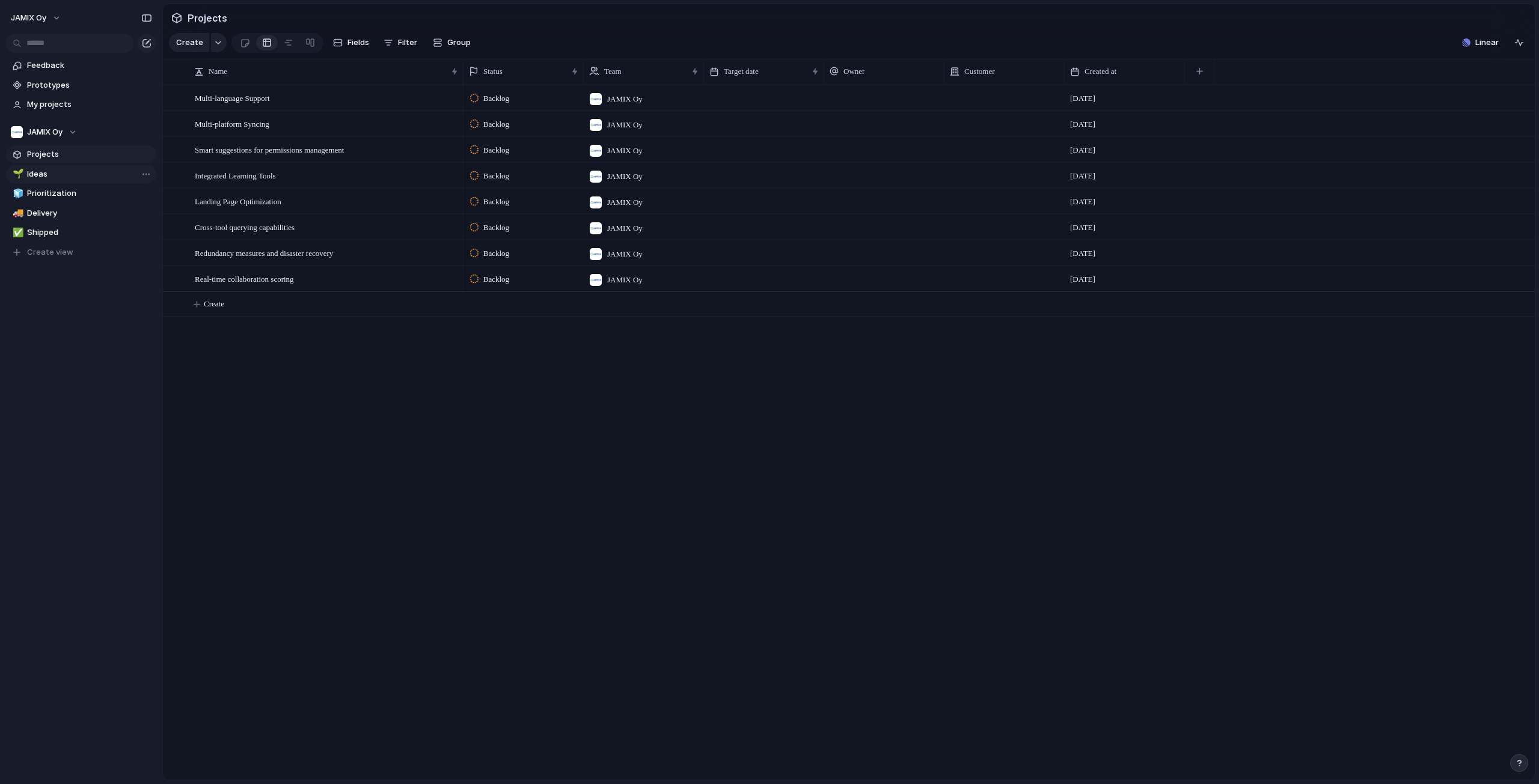
click at [48, 176] on span "Ideas" at bounding box center [89, 174] width 125 height 12
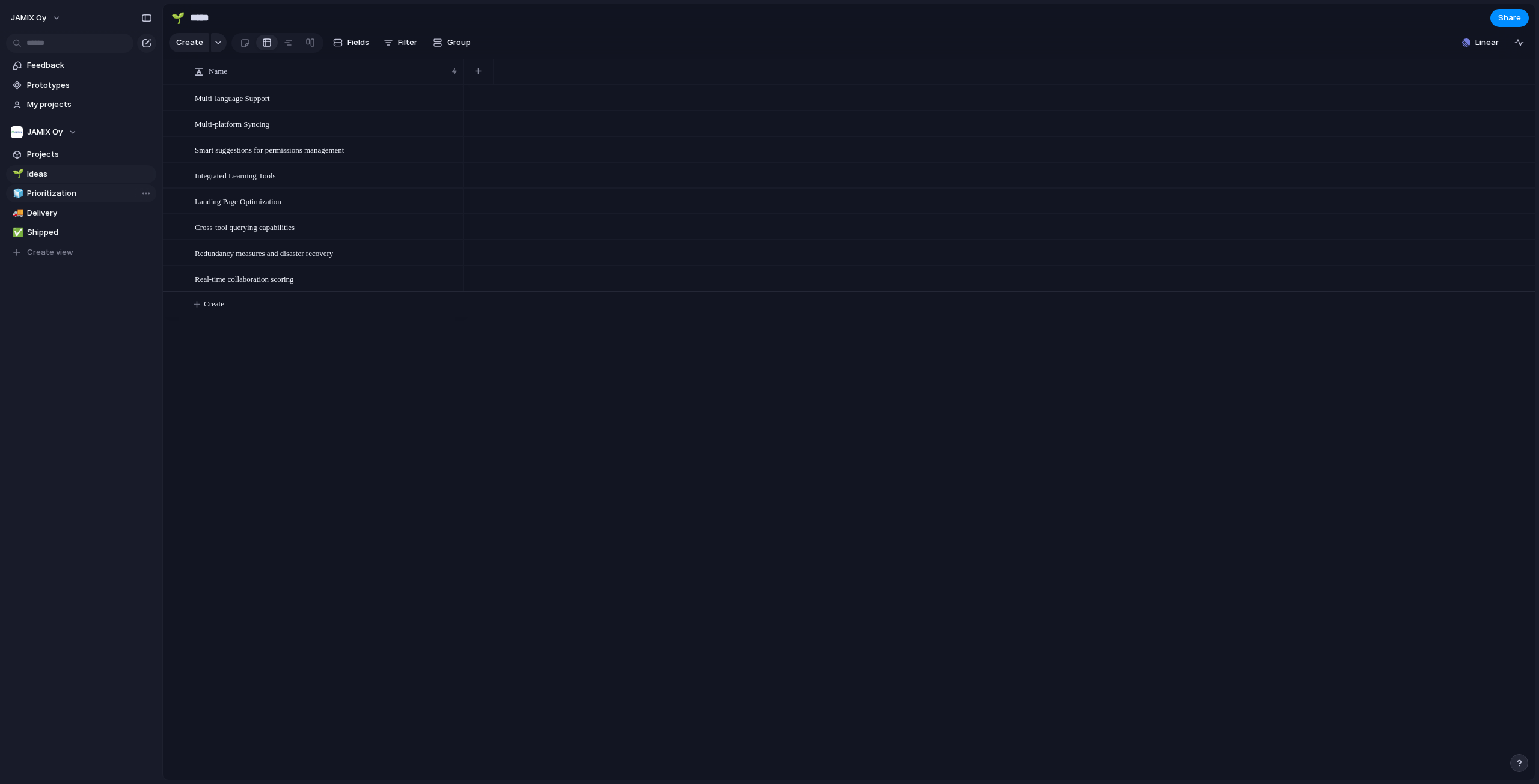
click at [52, 191] on span "Prioritization" at bounding box center [89, 193] width 125 height 12
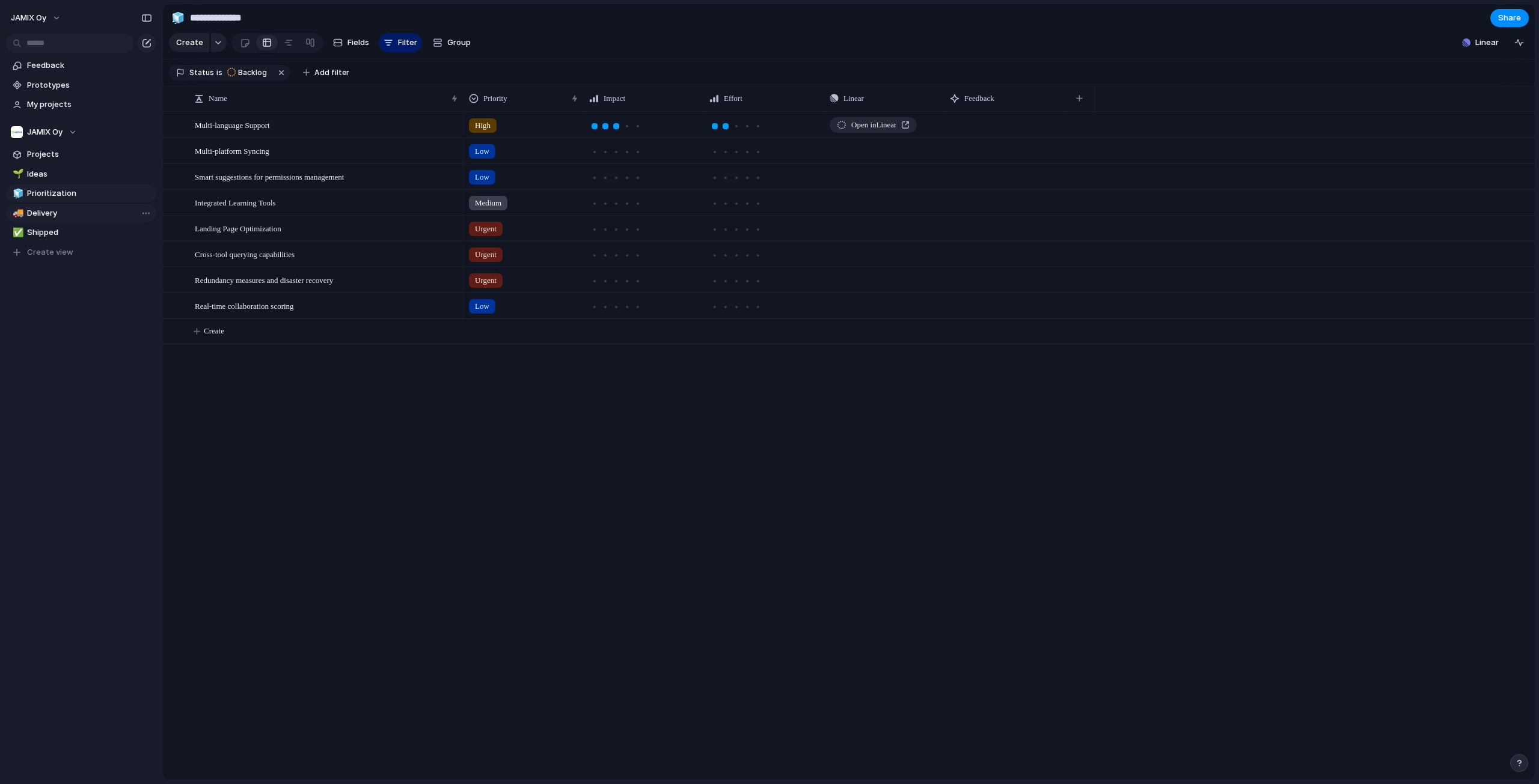
click at [52, 207] on span "Delivery" at bounding box center [89, 213] width 125 height 12
type input "********"
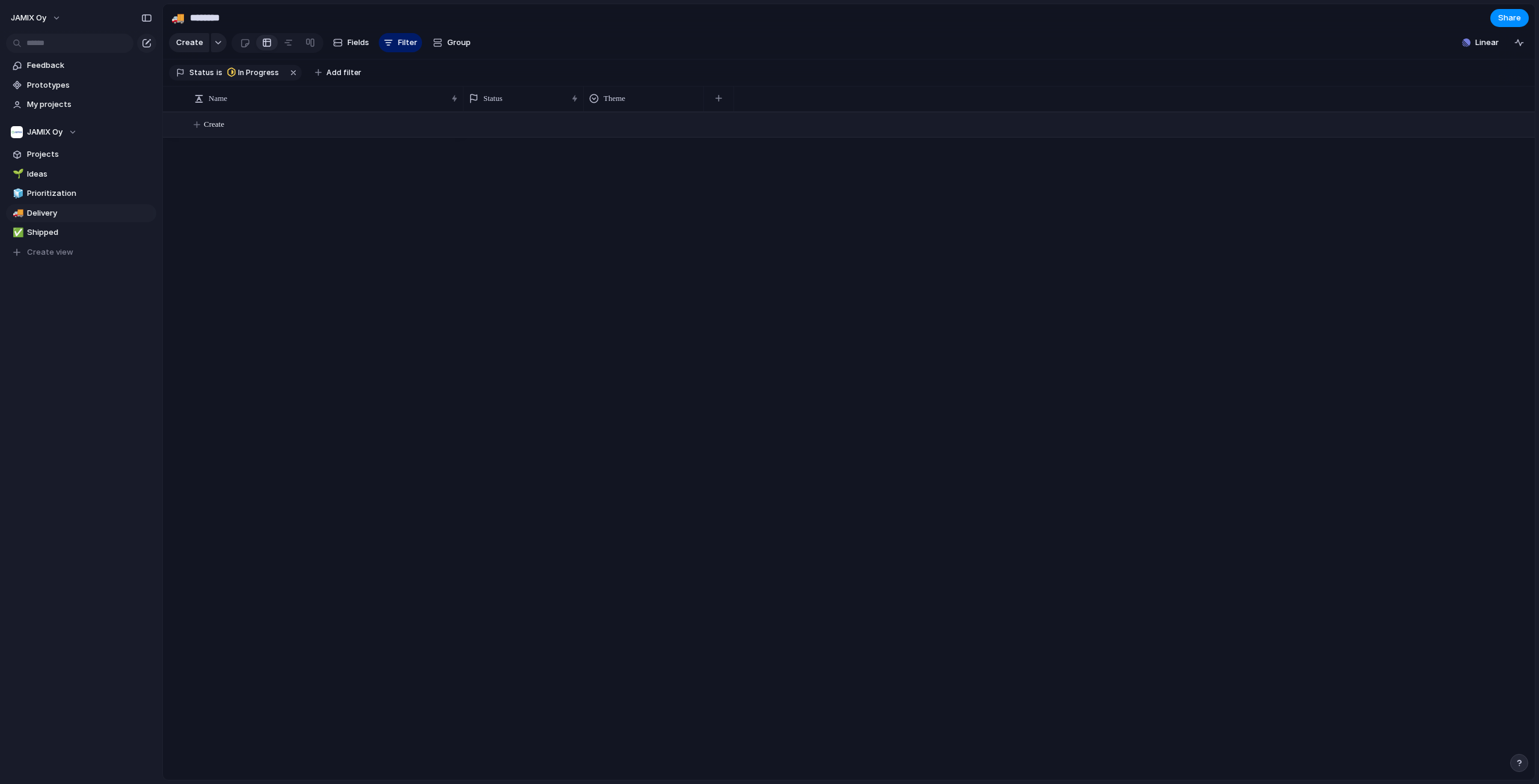
click at [207, 131] on span "Create" at bounding box center [214, 124] width 20 height 12
